Goal: Transaction & Acquisition: Book appointment/travel/reservation

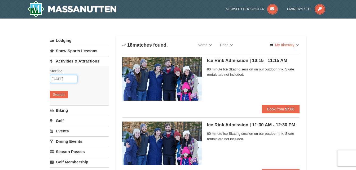
click at [59, 78] on input "11/27/2025" at bounding box center [64, 79] width 28 height 8
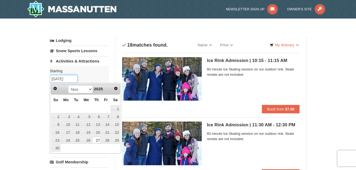
click at [61, 78] on input "11/27/2025" at bounding box center [64, 79] width 28 height 8
click at [60, 78] on input "11/27/2025" at bounding box center [64, 79] width 28 height 8
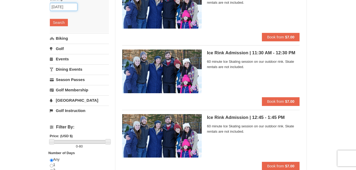
scroll to position [73, 0]
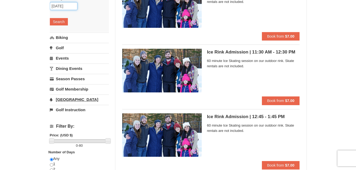
type input "11/29/2025"
click at [95, 100] on link "[GEOGRAPHIC_DATA]" at bounding box center [79, 100] width 59 height 10
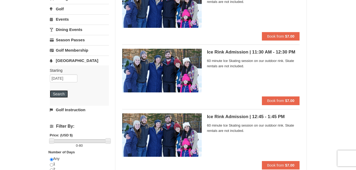
click at [59, 92] on button "Search" at bounding box center [59, 93] width 18 height 7
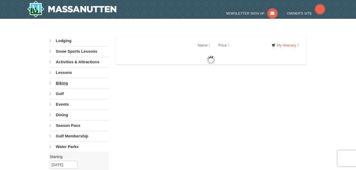
select select "10"
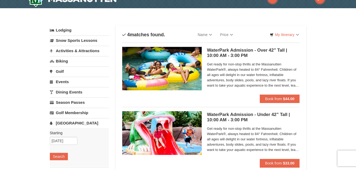
scroll to position [11, 0]
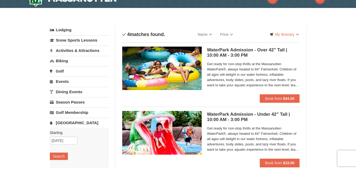
click at [205, 71] on div "WaterPark Admission - Over 42” Tall | 10:00 AM - 3:00 PM Massanutten Indoor/Out…" at bounding box center [210, 71] width 177 height 48
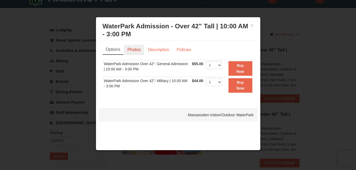
click at [135, 49] on link "Photos" at bounding box center [134, 50] width 20 height 10
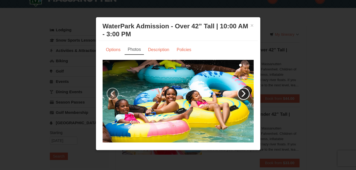
click at [237, 90] on link "›" at bounding box center [243, 94] width 12 height 12
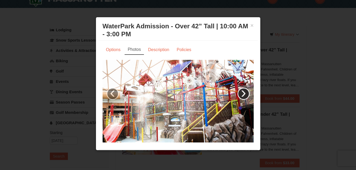
click at [237, 90] on link "›" at bounding box center [243, 94] width 12 height 12
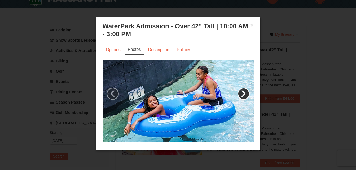
click at [237, 90] on link "›" at bounding box center [243, 94] width 12 height 12
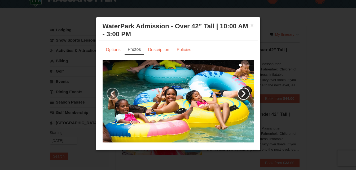
click at [237, 90] on link "›" at bounding box center [243, 94] width 12 height 12
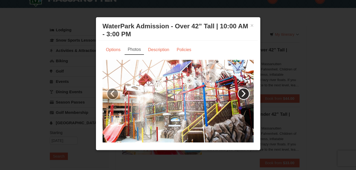
click at [237, 90] on link "›" at bounding box center [243, 94] width 12 height 12
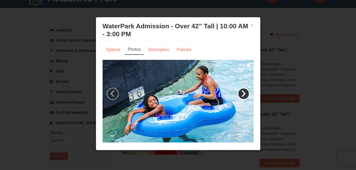
click at [237, 90] on link "›" at bounding box center [243, 94] width 12 height 12
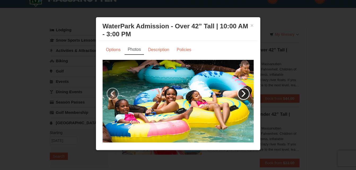
click at [237, 90] on link "›" at bounding box center [243, 94] width 12 height 12
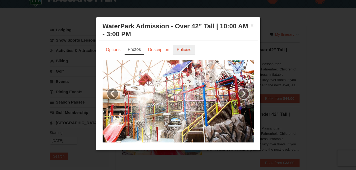
click at [178, 50] on link "Policies" at bounding box center [183, 50] width 21 height 10
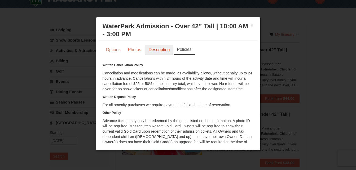
click at [163, 48] on link "Description" at bounding box center [159, 50] width 28 height 10
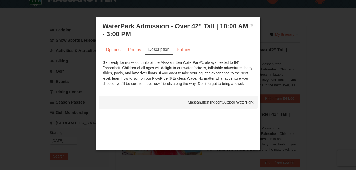
click at [251, 26] on button "×" at bounding box center [251, 25] width 3 height 5
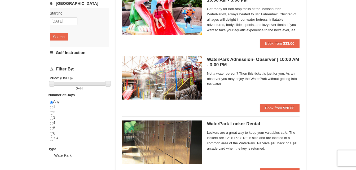
scroll to position [130, 0]
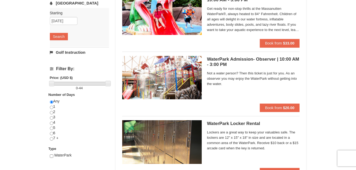
click at [193, 81] on img at bounding box center [161, 77] width 79 height 43
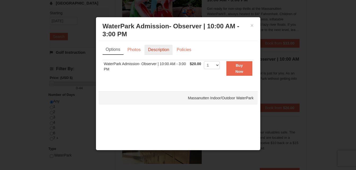
click at [150, 45] on link "Description" at bounding box center [158, 50] width 28 height 10
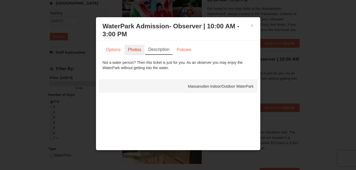
click at [137, 47] on link "Photos" at bounding box center [135, 50] width 20 height 10
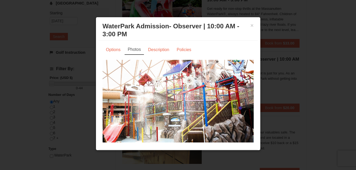
scroll to position [3, 0]
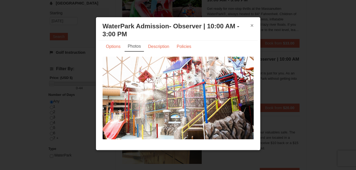
click at [250, 27] on button "×" at bounding box center [251, 25] width 3 height 5
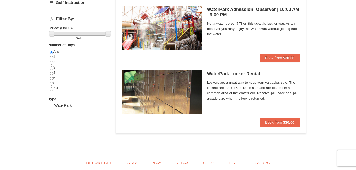
scroll to position [0, 0]
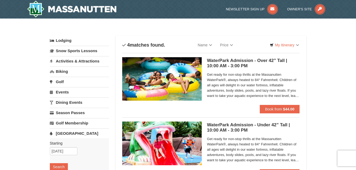
click at [169, 63] on img at bounding box center [161, 78] width 79 height 43
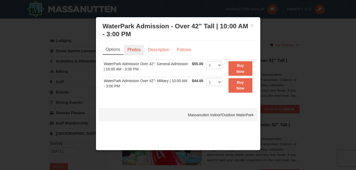
click at [135, 51] on link "Photos" at bounding box center [134, 50] width 20 height 10
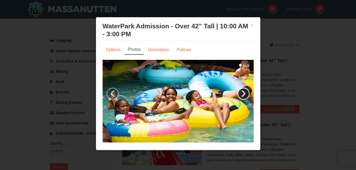
click at [237, 92] on link "›" at bounding box center [243, 94] width 12 height 12
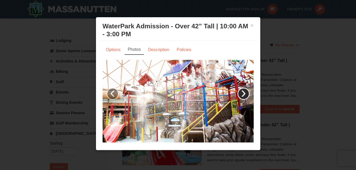
click at [237, 92] on link "›" at bounding box center [243, 94] width 12 height 12
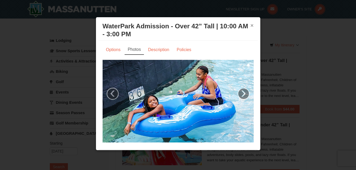
click at [250, 26] on button "×" at bounding box center [251, 25] width 3 height 5
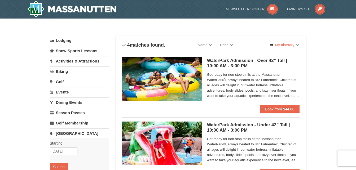
click at [71, 100] on link "Dining Events" at bounding box center [79, 102] width 59 height 10
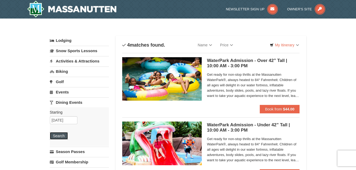
click at [60, 132] on button "Search" at bounding box center [59, 135] width 18 height 7
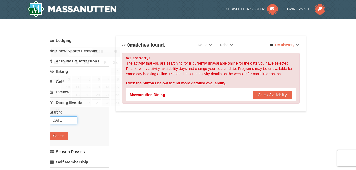
click at [60, 119] on input "[DATE]" at bounding box center [64, 120] width 28 height 8
type input "[DATE]"
click at [59, 132] on button "Search" at bounding box center [59, 135] width 18 height 7
click at [79, 60] on link "Activities & Attractions" at bounding box center [79, 61] width 59 height 10
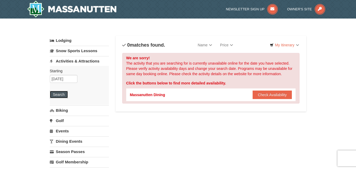
click at [59, 91] on button "Search" at bounding box center [59, 94] width 18 height 7
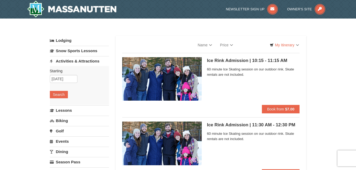
select select "10"
click at [93, 49] on link "Snow Sports Lessons" at bounding box center [79, 51] width 59 height 10
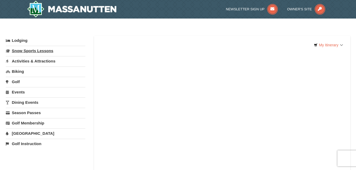
click at [47, 48] on link "Snow Sports Lessons" at bounding box center [45, 51] width 79 height 10
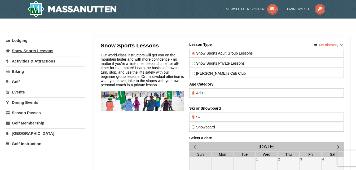
click at [63, 50] on link "Snow Sports Lessons" at bounding box center [45, 51] width 79 height 10
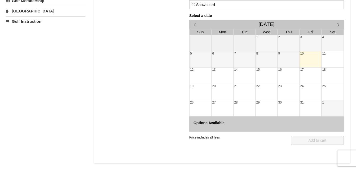
scroll to position [121, 0]
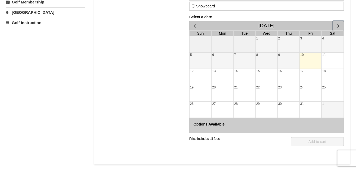
click at [341, 23] on button "button" at bounding box center [337, 25] width 11 height 9
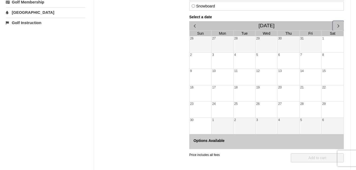
click at [307, 103] on div "28" at bounding box center [310, 110] width 22 height 16
drag, startPoint x: 302, startPoint y: 103, endPoint x: 319, endPoint y: 124, distance: 27.1
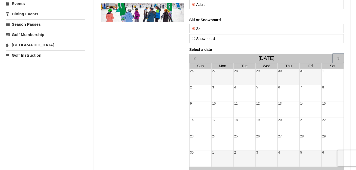
scroll to position [89, 0]
click at [306, 81] on div "31" at bounding box center [310, 77] width 22 height 16
click at [287, 79] on div "30" at bounding box center [288, 77] width 22 height 16
click at [267, 77] on div "29" at bounding box center [266, 77] width 22 height 16
click at [245, 73] on div "28" at bounding box center [244, 77] width 22 height 16
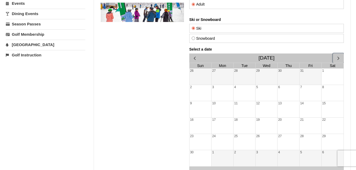
click at [221, 73] on div "27" at bounding box center [222, 77] width 22 height 16
click at [206, 73] on div "26" at bounding box center [200, 77] width 22 height 16
click at [192, 57] on span "button" at bounding box center [195, 58] width 6 height 6
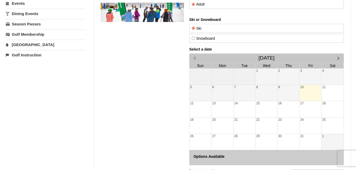
click at [311, 94] on div "10" at bounding box center [310, 93] width 22 height 16
click at [295, 93] on div "9" at bounding box center [288, 93] width 22 height 16
click at [339, 57] on span "button" at bounding box center [338, 58] width 6 height 6
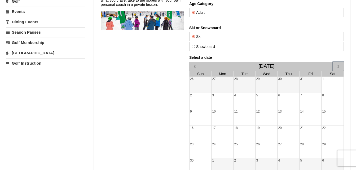
scroll to position [80, 0]
click at [211, 45] on label "Snowboard" at bounding box center [266, 47] width 150 height 4
click at [195, 45] on input "Snowboard" at bounding box center [192, 46] width 3 height 3
radio input "true"
click at [283, 130] on div "20" at bounding box center [288, 134] width 22 height 16
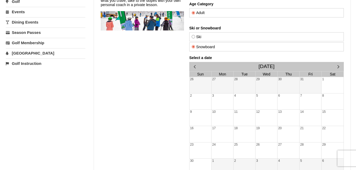
click at [292, 150] on div "27" at bounding box center [288, 151] width 22 height 16
click at [314, 149] on div "28" at bounding box center [310, 151] width 22 height 16
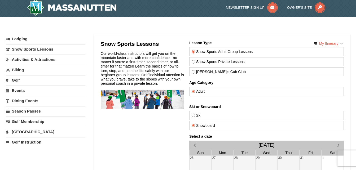
scroll to position [1, 0]
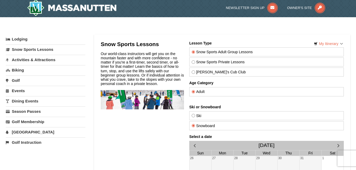
click at [224, 62] on label "Snow Sports Private Lessons" at bounding box center [266, 62] width 150 height 4
click at [195, 62] on input "Snow Sports Private Lessons" at bounding box center [192, 61] width 3 height 3
radio input "true"
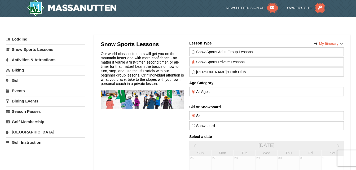
click at [215, 71] on label "[PERSON_NAME]'s Cub Club" at bounding box center [266, 72] width 150 height 4
click at [195, 71] on input "[PERSON_NAME]'s Cub Club" at bounding box center [192, 71] width 3 height 3
radio input "true"
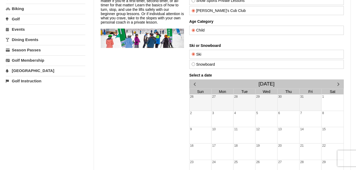
scroll to position [63, 0]
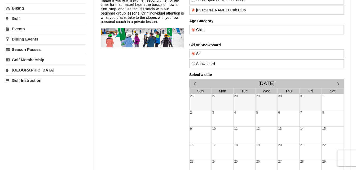
click at [309, 164] on div "28" at bounding box center [310, 167] width 22 height 16
click at [299, 142] on div "13" at bounding box center [288, 135] width 22 height 16
click at [271, 123] on div "5" at bounding box center [266, 118] width 22 height 16
click at [235, 104] on div "28" at bounding box center [244, 102] width 22 height 16
click at [216, 101] on div "27" at bounding box center [222, 102] width 22 height 16
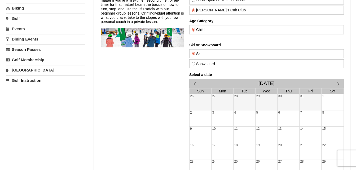
click at [197, 96] on div "26" at bounding box center [200, 102] width 22 height 16
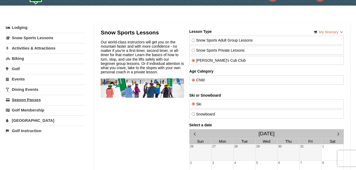
scroll to position [0, 0]
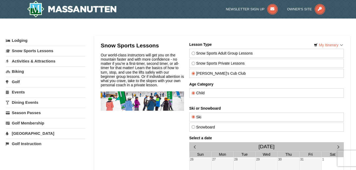
click at [202, 66] on div "Snow Sports Private Lessons" at bounding box center [266, 63] width 154 height 9
click at [196, 61] on div "Snow Sports Private Lessons" at bounding box center [266, 63] width 154 height 9
click at [203, 61] on label "Snow Sports Private Lessons" at bounding box center [266, 63] width 150 height 4
click at [195, 62] on input "Snow Sports Private Lessons" at bounding box center [192, 63] width 3 height 3
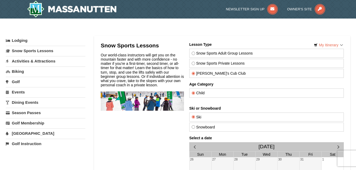
radio input "true"
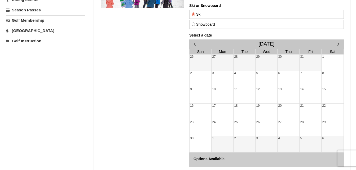
scroll to position [103, 0]
click at [282, 111] on div "20" at bounding box center [288, 111] width 22 height 16
click at [234, 119] on div "18" at bounding box center [244, 111] width 22 height 16
click at [235, 150] on div "2" at bounding box center [244, 144] width 22 height 16
click at [235, 158] on h4 "Options Available" at bounding box center [266, 159] width 146 height 4
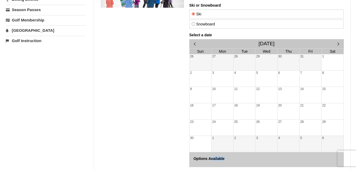
drag, startPoint x: 210, startPoint y: 160, endPoint x: 225, endPoint y: 161, distance: 14.8
click at [225, 161] on h4 "Options Available" at bounding box center [266, 159] width 146 height 4
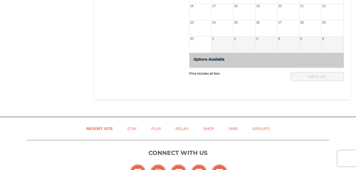
scroll to position [204, 0]
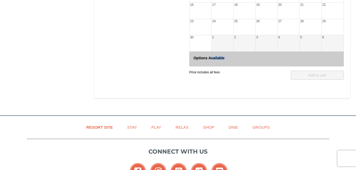
click at [275, 59] on h4 "Options Available" at bounding box center [266, 58] width 146 height 4
click at [230, 56] on h4 "Options Available" at bounding box center [266, 58] width 146 height 4
drag, startPoint x: 230, startPoint y: 56, endPoint x: 244, endPoint y: 39, distance: 21.8
click at [244, 39] on div "2" at bounding box center [244, 43] width 22 height 16
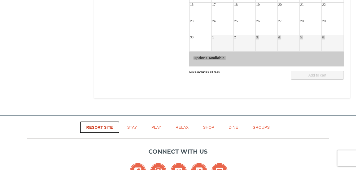
click at [105, 126] on link "Resort Site" at bounding box center [100, 127] width 40 height 12
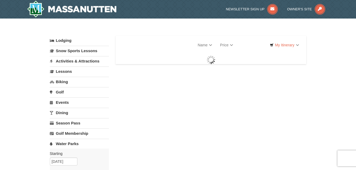
select select "10"
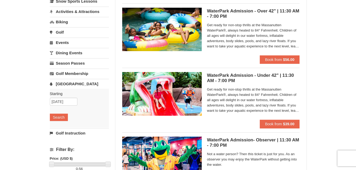
scroll to position [49, 0]
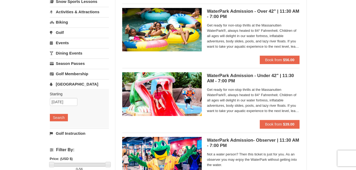
click at [165, 31] on img at bounding box center [161, 29] width 79 height 43
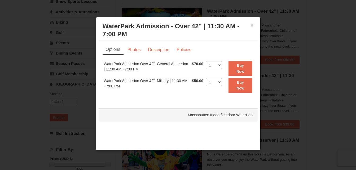
click at [251, 26] on button "×" at bounding box center [251, 25] width 3 height 5
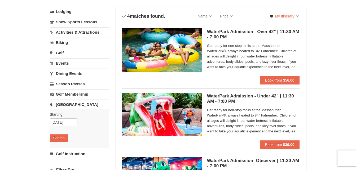
scroll to position [0, 0]
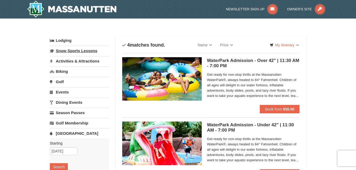
click at [75, 52] on link "Snow Sports Lessons" at bounding box center [79, 51] width 59 height 10
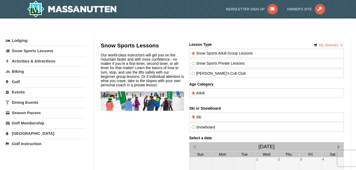
click at [68, 58] on link "Activities & Attractions" at bounding box center [45, 61] width 79 height 10
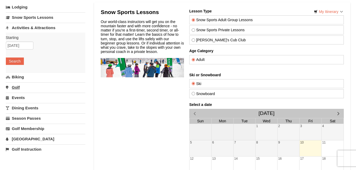
scroll to position [37, 0]
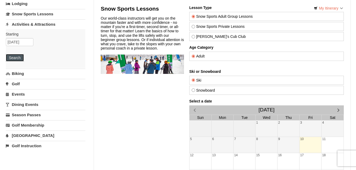
click at [18, 56] on button "Search" at bounding box center [15, 57] width 18 height 7
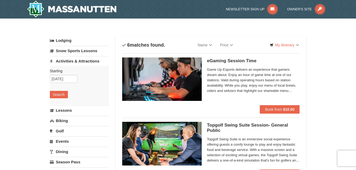
select select "10"
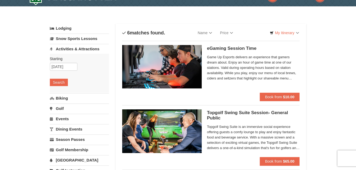
scroll to position [12, 0]
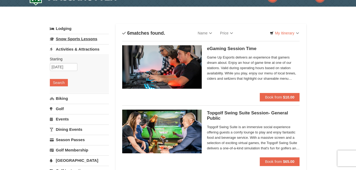
click at [81, 37] on link "Snow Sports Lessons" at bounding box center [79, 39] width 59 height 10
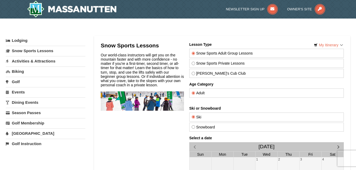
click at [220, 74] on label "[PERSON_NAME]'s Cub Club" at bounding box center [266, 73] width 150 height 4
click at [195, 74] on input "[PERSON_NAME]'s Cub Club" at bounding box center [192, 73] width 3 height 3
radio input "true"
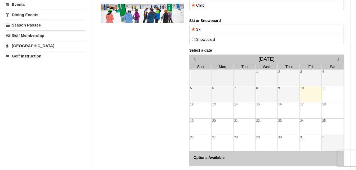
scroll to position [88, 0]
click at [338, 56] on button "button" at bounding box center [337, 58] width 11 height 9
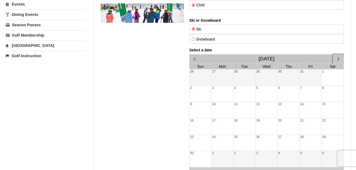
click at [308, 114] on div "14" at bounding box center [310, 110] width 22 height 16
click at [308, 128] on div "21" at bounding box center [310, 126] width 22 height 16
click at [309, 141] on div "28" at bounding box center [310, 143] width 22 height 16
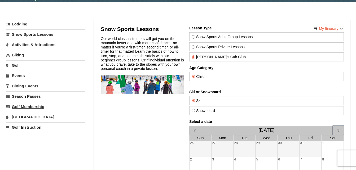
scroll to position [0, 0]
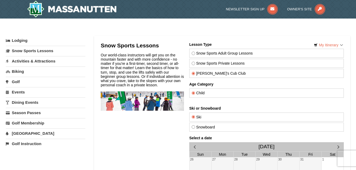
click at [34, 64] on link "Activities & Attractions" at bounding box center [45, 61] width 79 height 10
